Goal: Transaction & Acquisition: Book appointment/travel/reservation

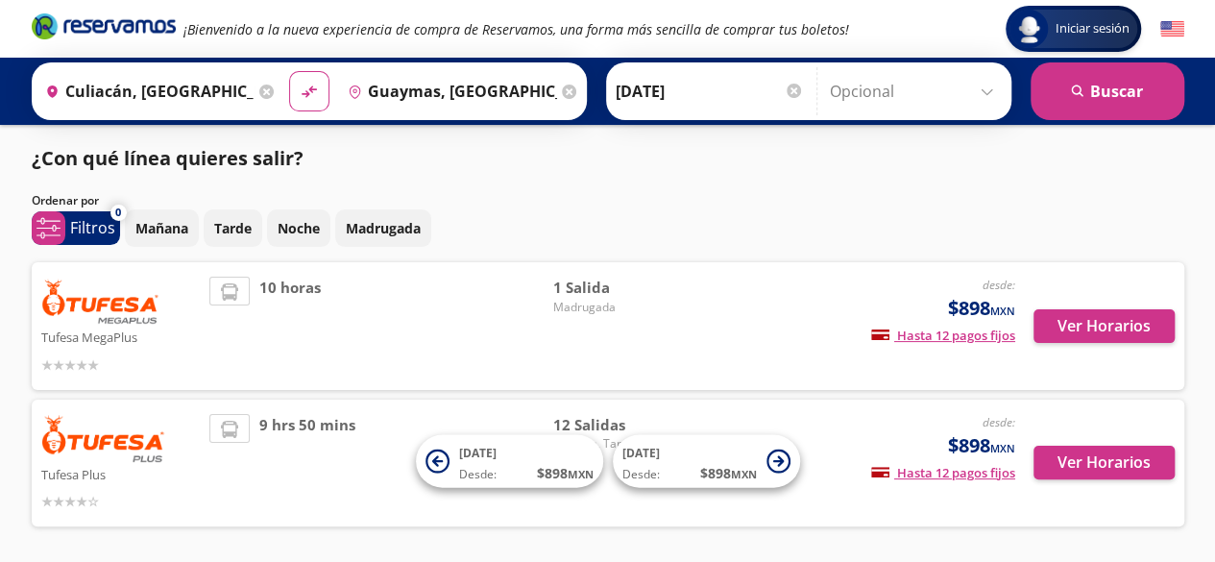
scroll to position [69, 0]
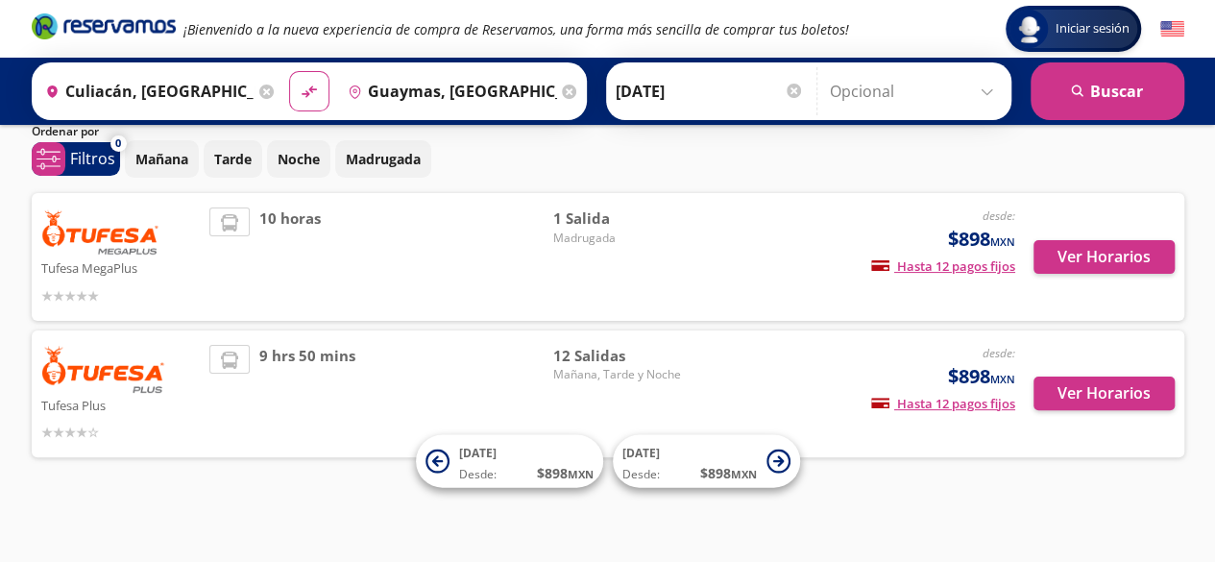
click at [148, 251] on img at bounding box center [100, 231] width 119 height 48
drag, startPoint x: 174, startPoint y: 334, endPoint x: 347, endPoint y: 381, distance: 179.2
click at [175, 335] on div "Tufesa Plus desde: $898 MXN Hasta 12 pagos fijos Pagos fijos en compras mayores…" at bounding box center [608, 394] width 1153 height 128
click at [1091, 368] on div "Ver Horarios" at bounding box center [1094, 394] width 159 height 99
click at [1087, 377] on button "Ver Horarios" at bounding box center [1103, 393] width 141 height 34
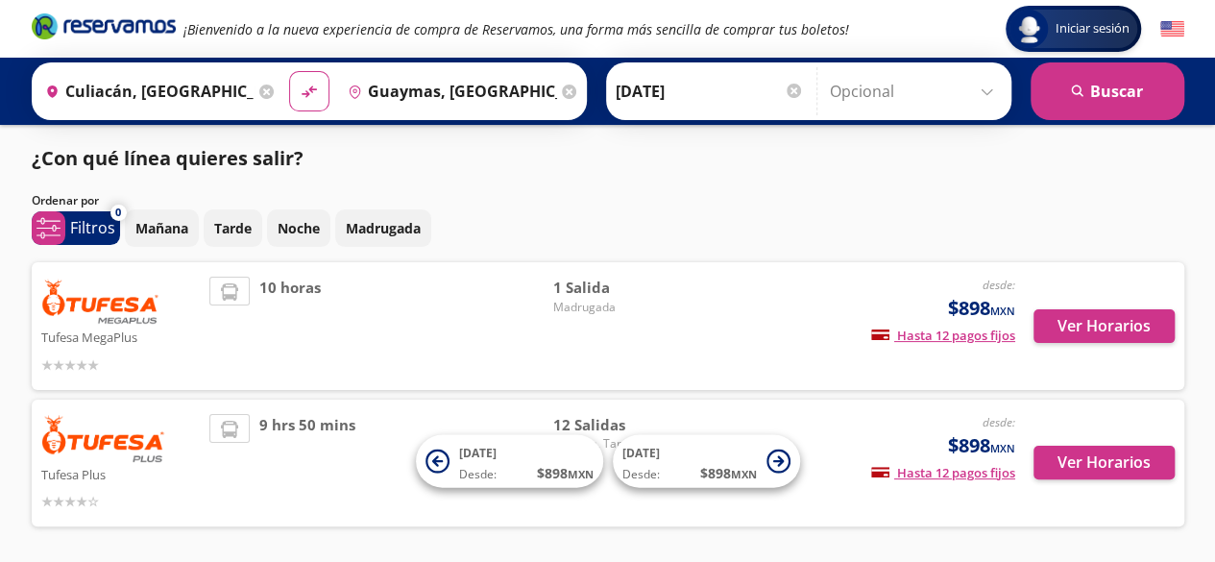
scroll to position [69, 0]
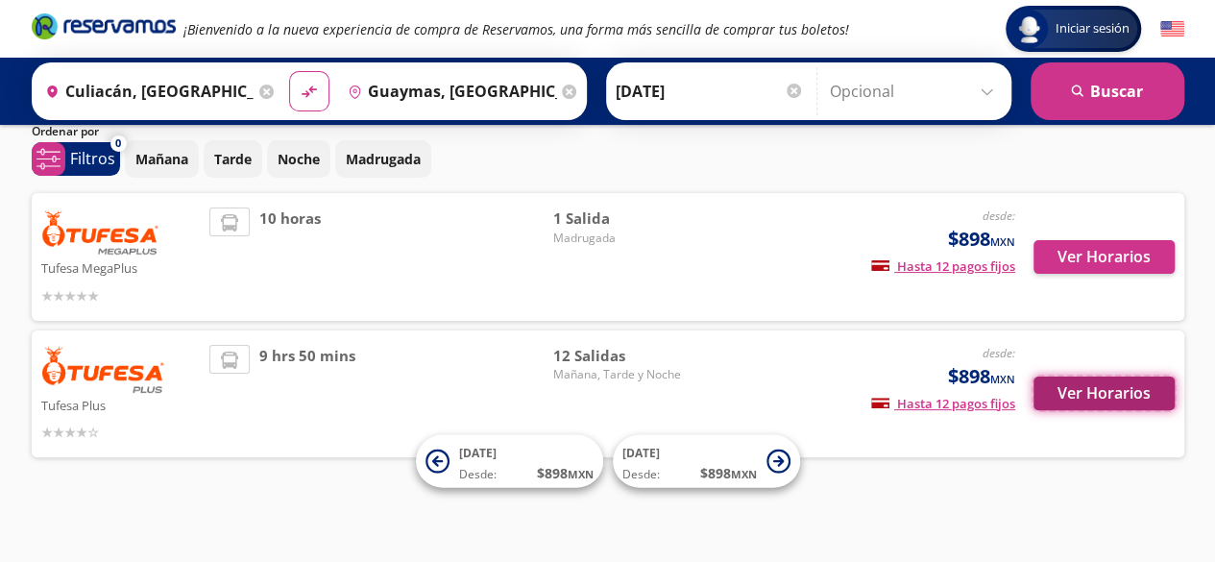
click at [1118, 403] on button "Ver Horarios" at bounding box center [1103, 393] width 141 height 34
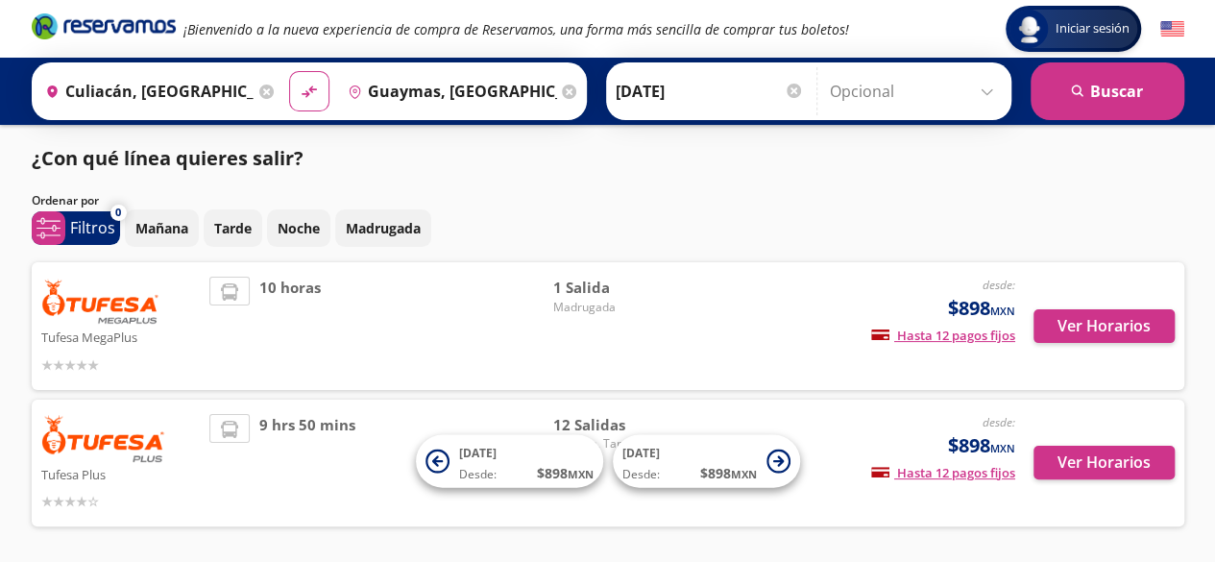
click at [202, 78] on input "Culiacán, [GEOGRAPHIC_DATA]" at bounding box center [145, 91] width 217 height 48
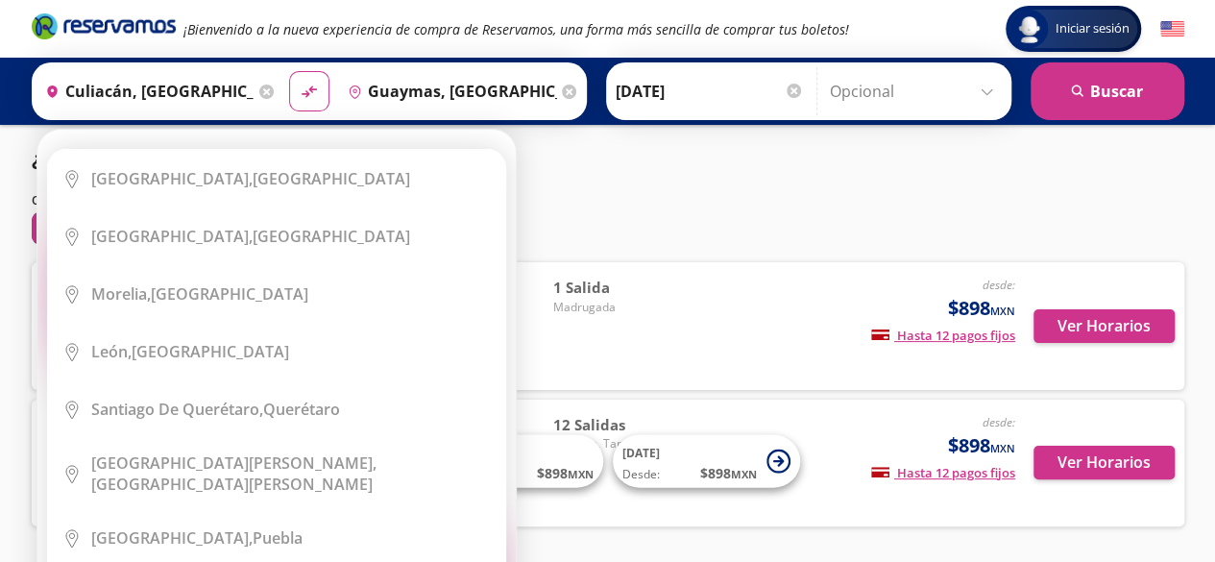
click at [259, 89] on icon at bounding box center [266, 92] width 14 height 14
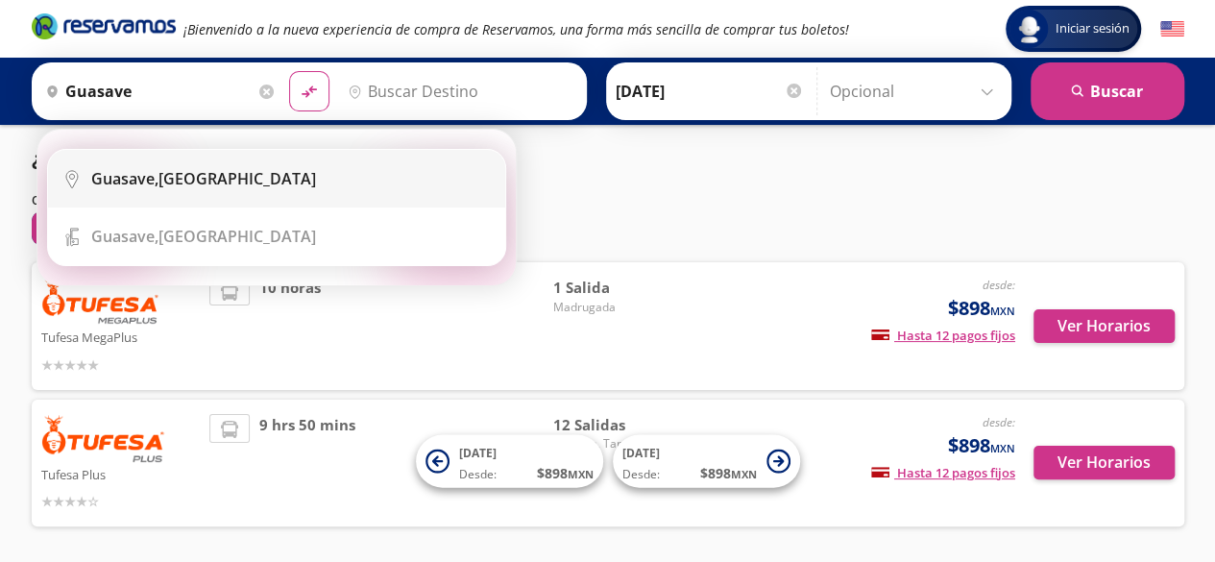
click at [169, 204] on li "City Icon [GEOGRAPHIC_DATA], [GEOGRAPHIC_DATA]" at bounding box center [276, 179] width 457 height 58
type input "Guasave, [GEOGRAPHIC_DATA]"
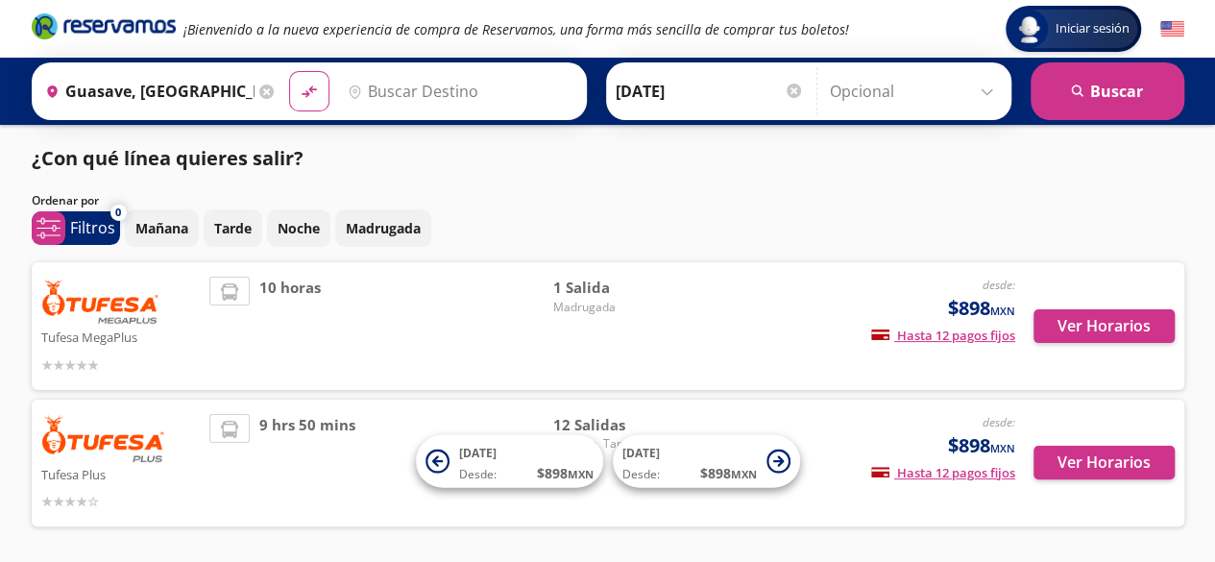
click at [484, 89] on input "Destino" at bounding box center [458, 91] width 236 height 48
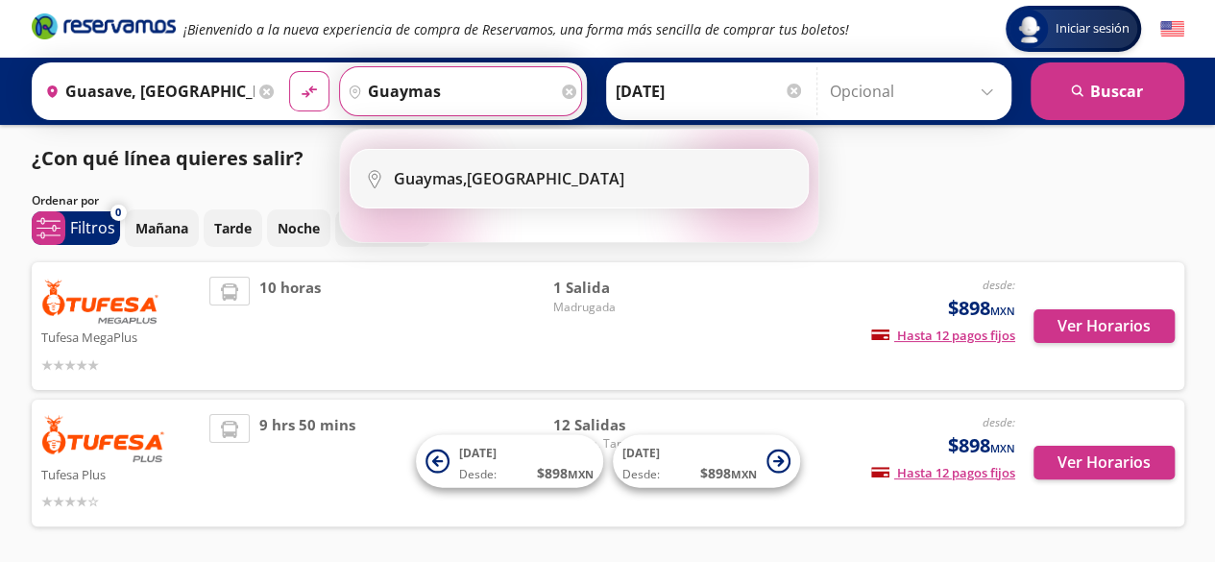
click at [402, 168] on b "Guaymas," at bounding box center [430, 178] width 73 height 21
type input "Guaymas, [GEOGRAPHIC_DATA]"
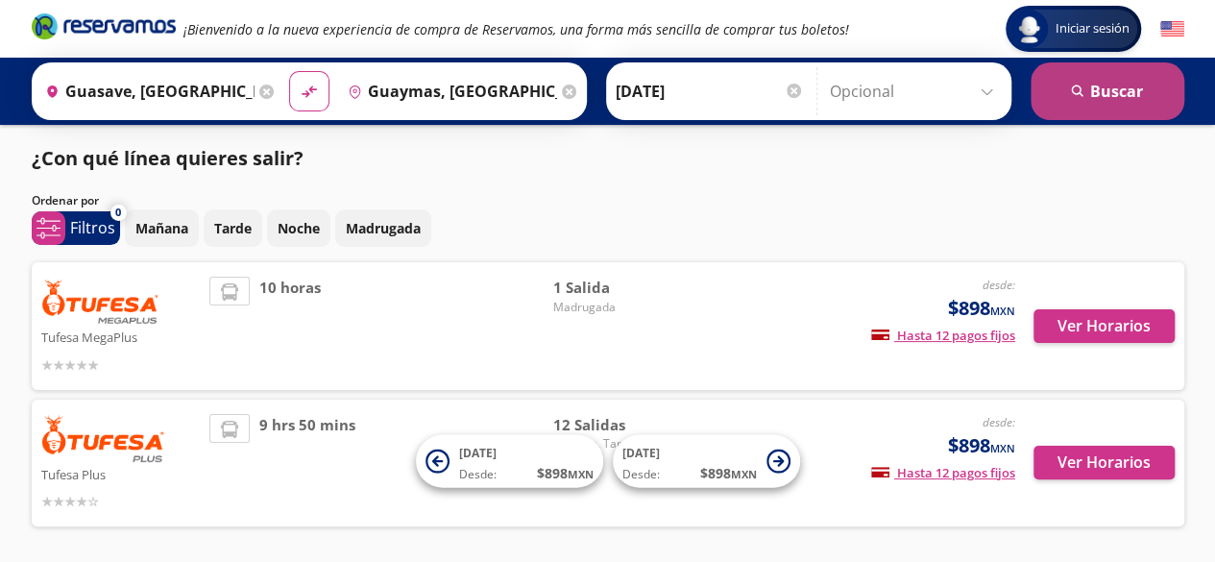
click at [1135, 84] on button "search [GEOGRAPHIC_DATA]" at bounding box center [1108, 91] width 154 height 58
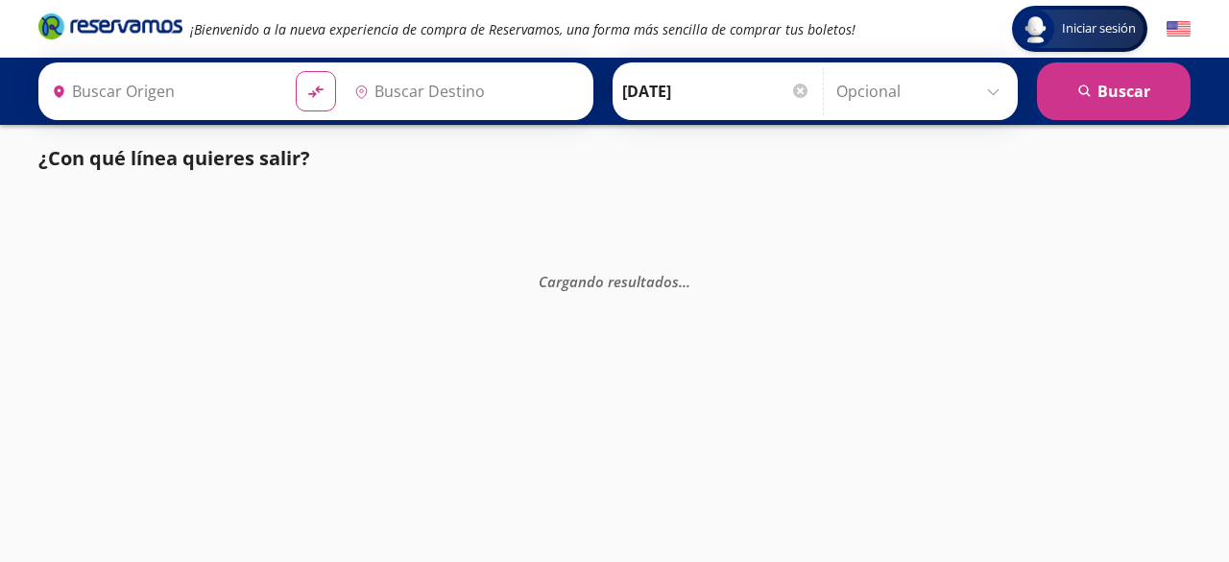
type input "Guaymas, [GEOGRAPHIC_DATA]"
type input "Guasave, [GEOGRAPHIC_DATA]"
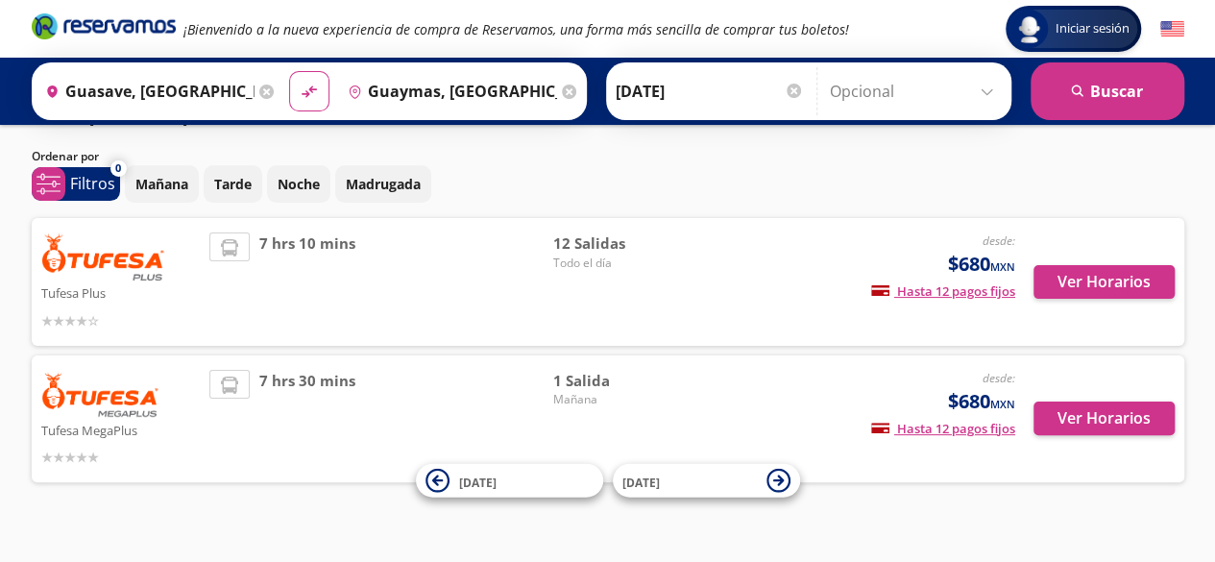
scroll to position [69, 0]
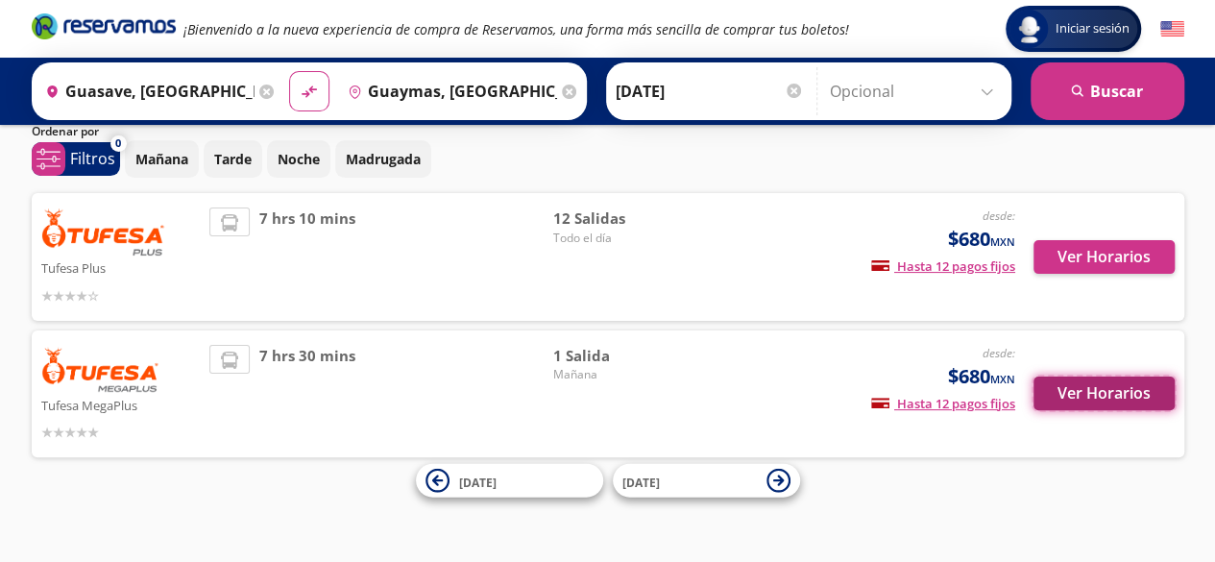
click at [1116, 400] on button "Ver Horarios" at bounding box center [1103, 393] width 141 height 34
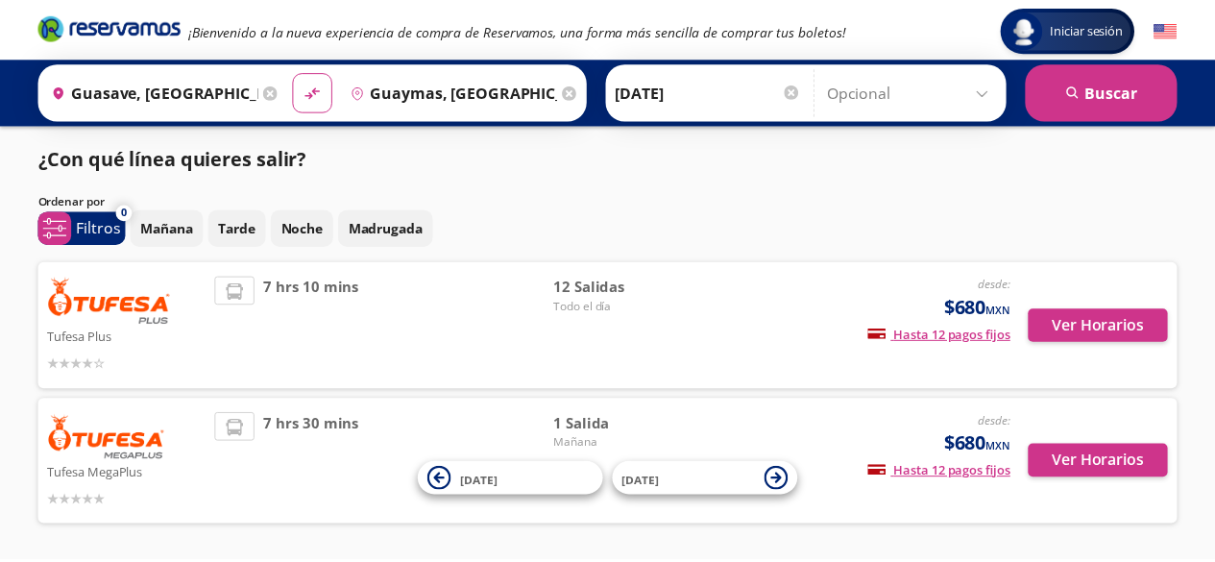
scroll to position [69, 0]
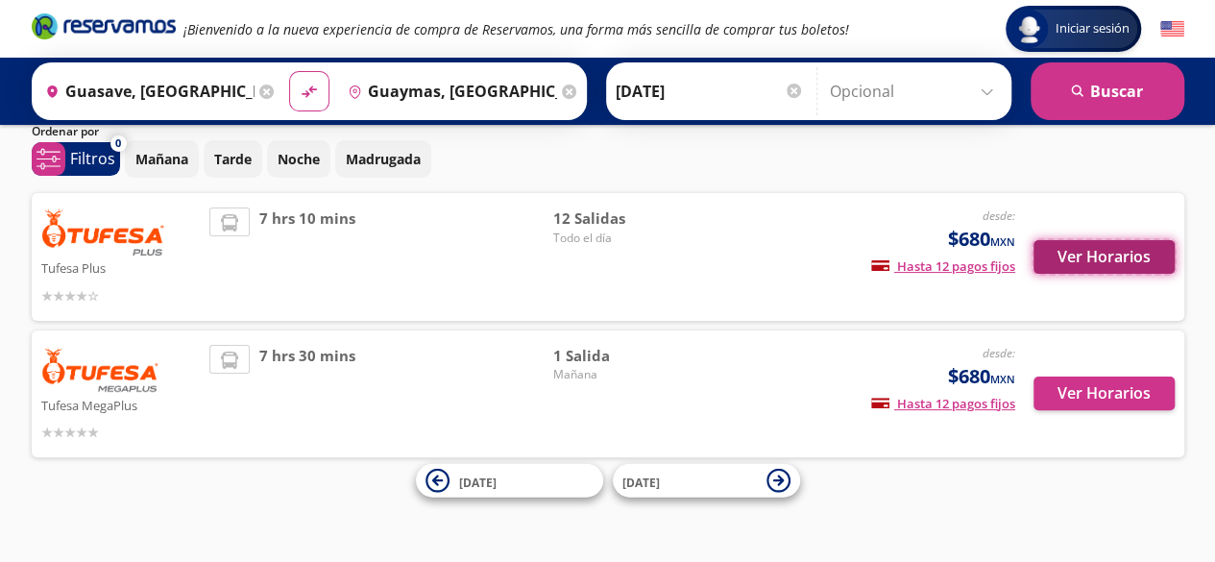
click at [1139, 262] on button "Ver Horarios" at bounding box center [1103, 257] width 141 height 34
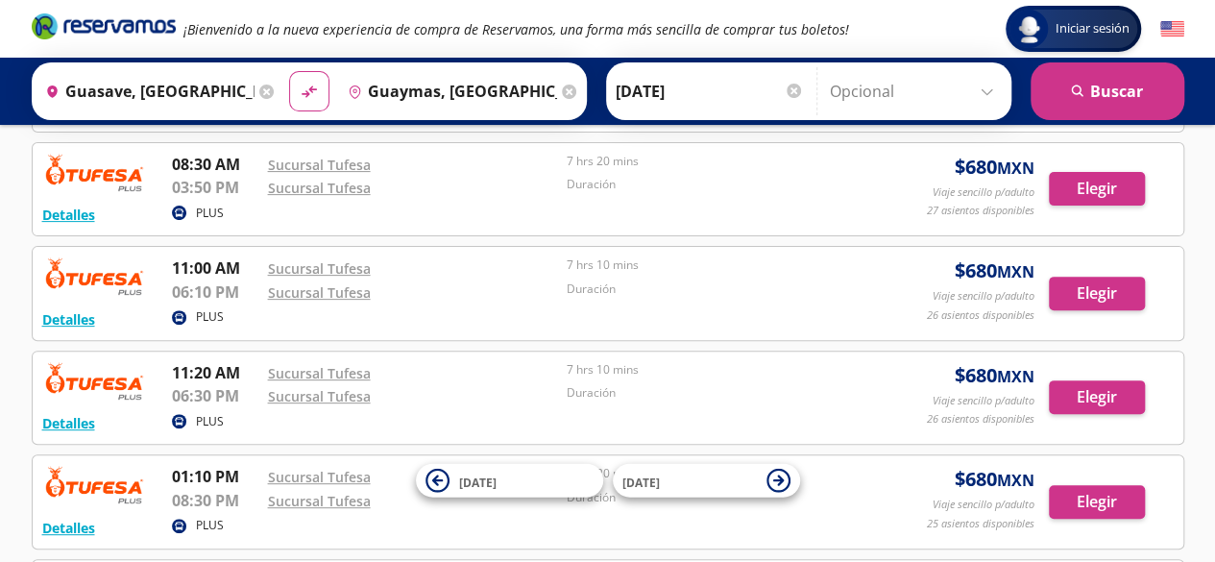
scroll to position [384, 0]
